Goal: Information Seeking & Learning: Learn about a topic

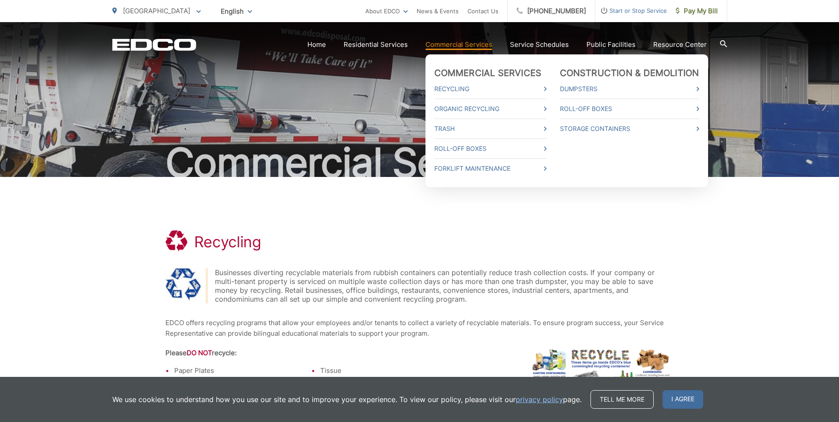
click at [460, 43] on link "Commercial Services" at bounding box center [458, 44] width 67 height 11
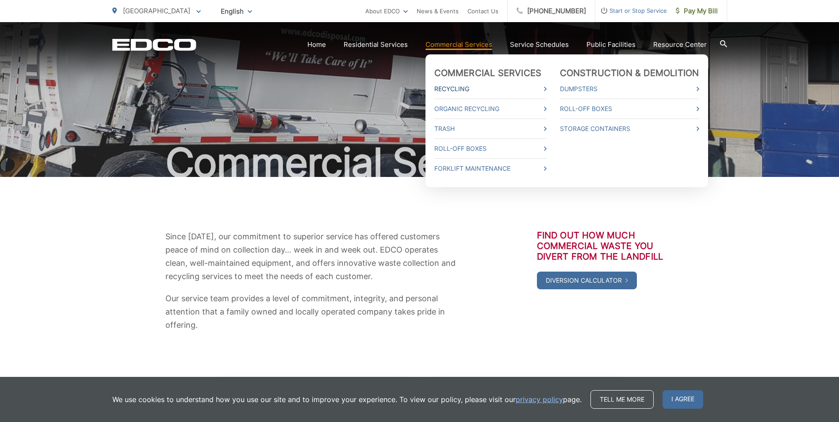
click at [453, 88] on link "Recycling" at bounding box center [490, 89] width 112 height 11
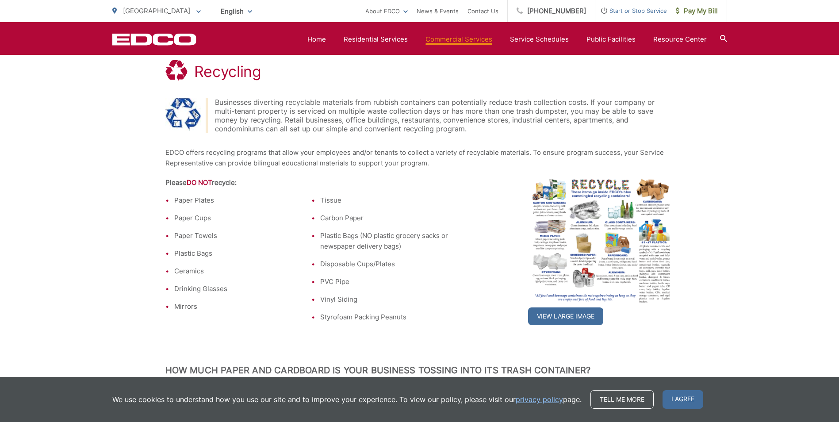
scroll to position [177, 0]
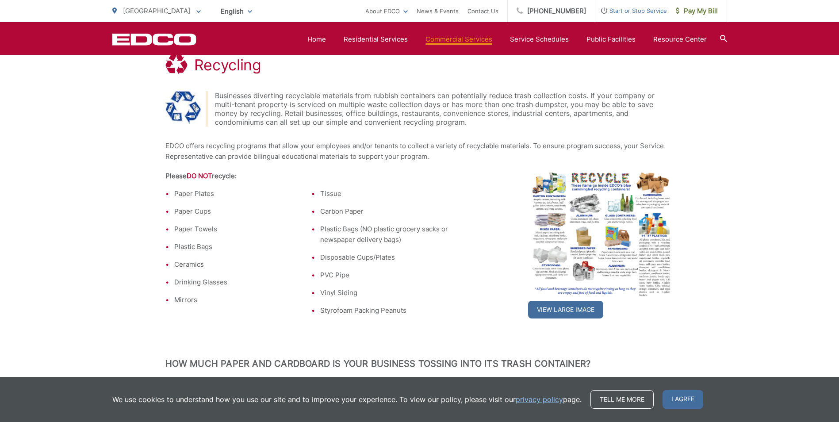
click at [598, 205] on img at bounding box center [601, 235] width 146 height 128
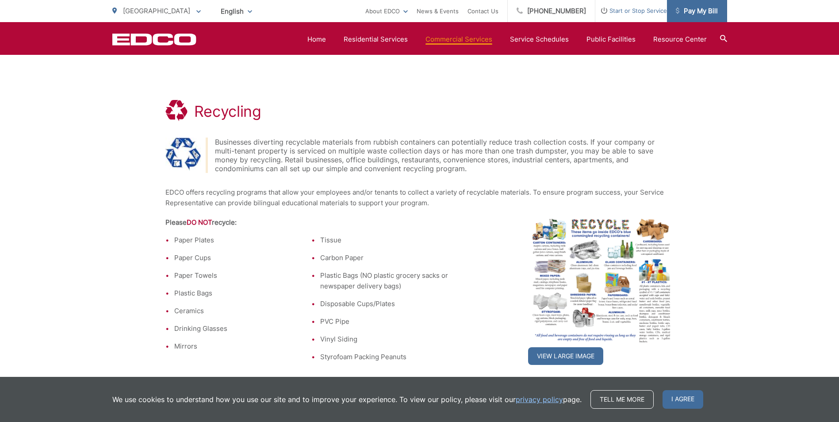
scroll to position [88, 0]
